Goal: Task Accomplishment & Management: Manage account settings

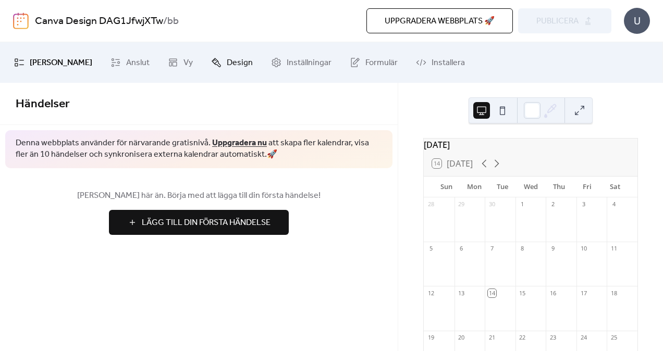
click at [236, 66] on span "Design" at bounding box center [240, 63] width 26 height 17
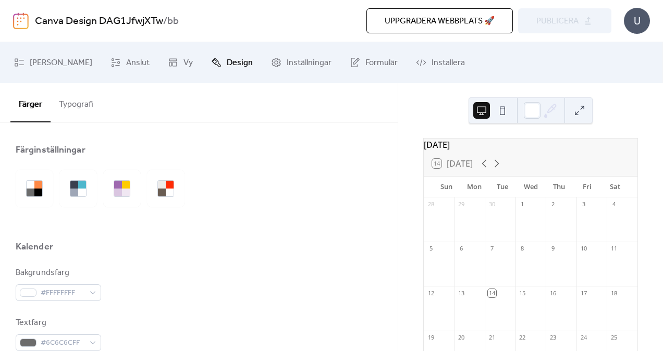
scroll to position [104, 0]
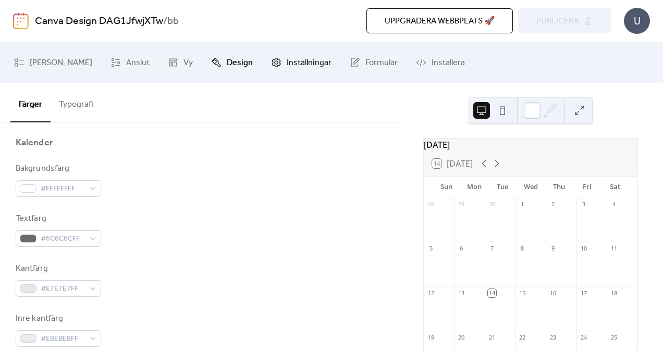
click at [321, 63] on span "Inställningar" at bounding box center [309, 63] width 45 height 17
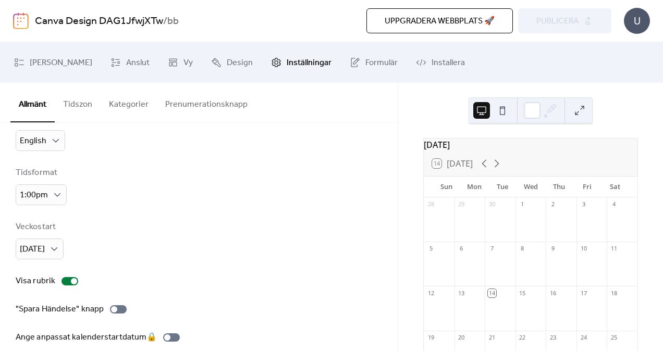
scroll to position [52, 0]
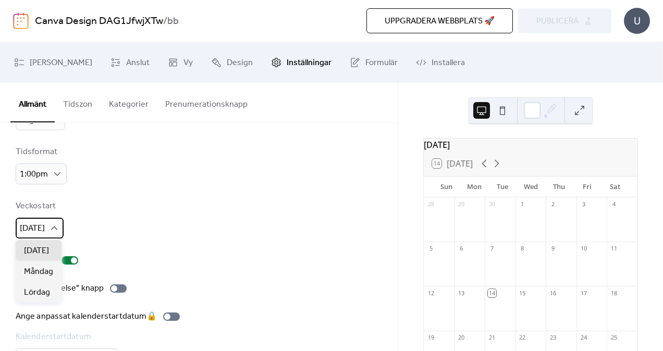
click at [58, 222] on div "[DATE]" at bounding box center [40, 228] width 48 height 21
click at [43, 272] on span "Måndag" at bounding box center [38, 272] width 29 height 13
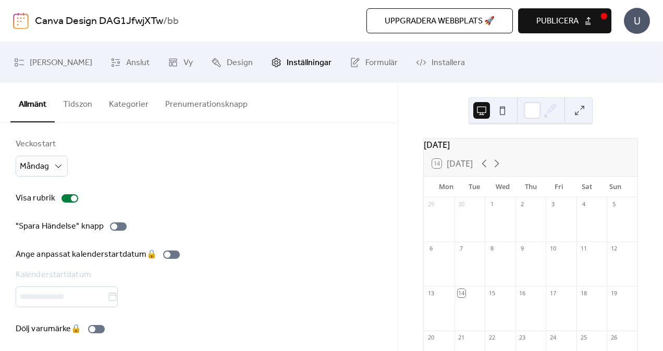
scroll to position [119, 0]
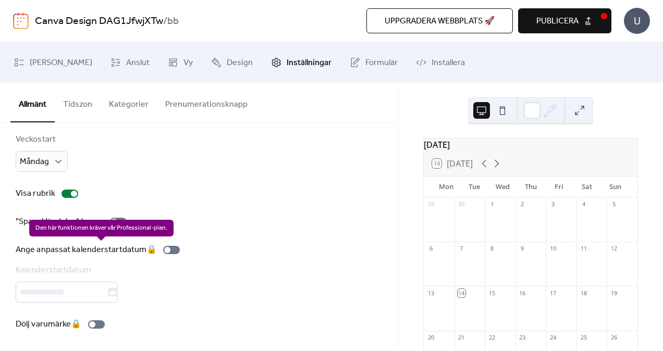
click at [171, 250] on div "Ange anpassat kalenderstartdatum 🔒 Kalenderstartdatum" at bounding box center [100, 273] width 168 height 59
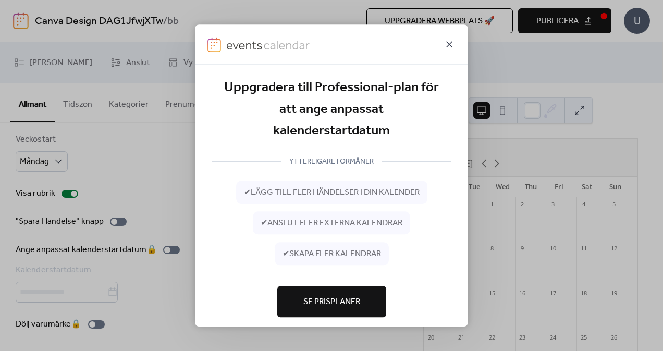
click at [452, 43] on icon at bounding box center [449, 44] width 6 height 6
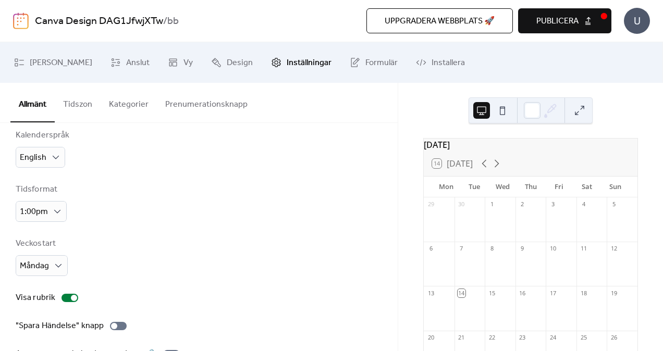
scroll to position [0, 0]
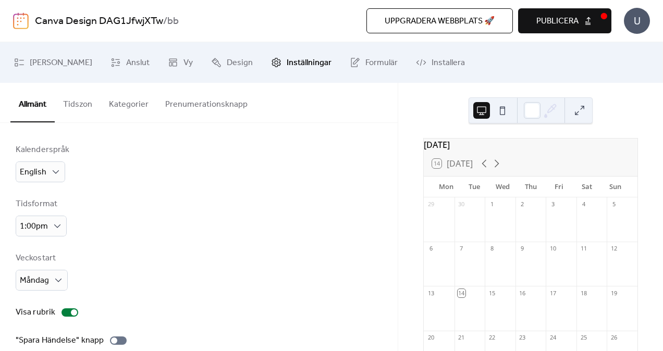
click at [128, 106] on button "Kategorier" at bounding box center [129, 102] width 56 height 39
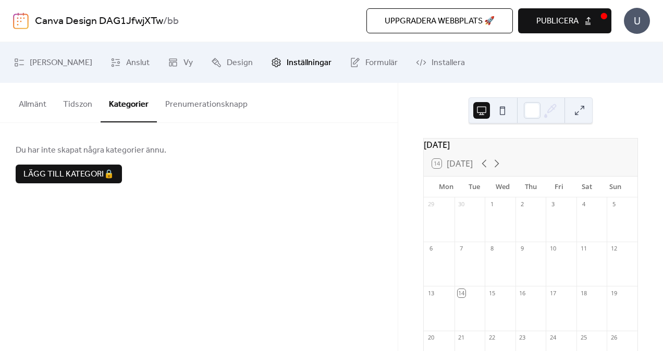
click at [239, 101] on button "Prenumerationsknapp" at bounding box center [206, 102] width 99 height 39
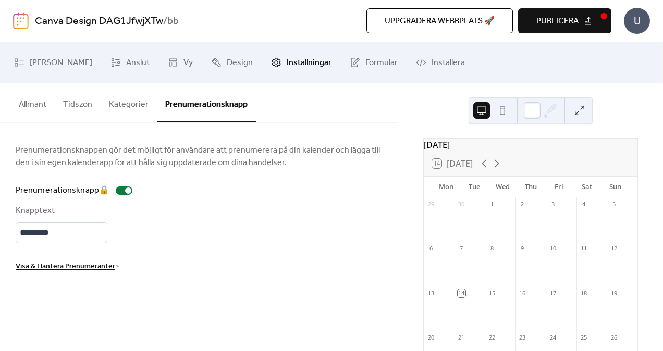
click at [101, 101] on button "Kategorier" at bounding box center [129, 102] width 56 height 39
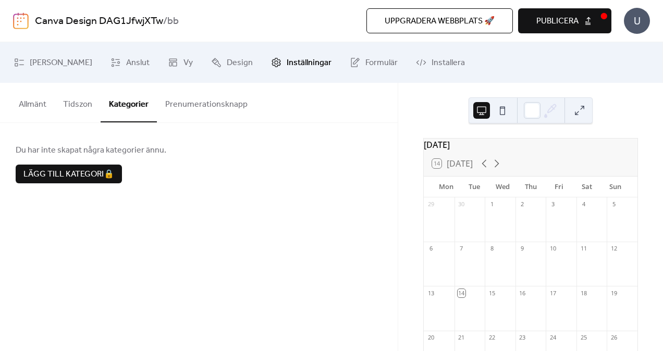
click at [85, 102] on button "Tidszon" at bounding box center [78, 102] width 46 height 39
